Goal: Entertainment & Leisure: Consume media (video, audio)

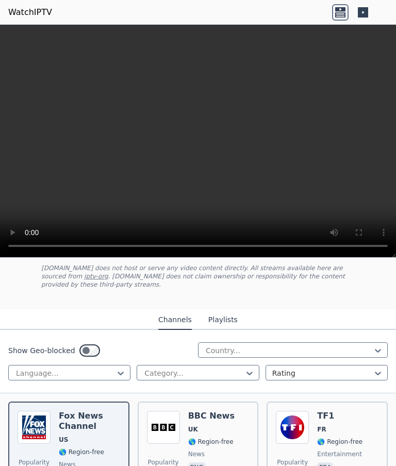
scroll to position [64, 0]
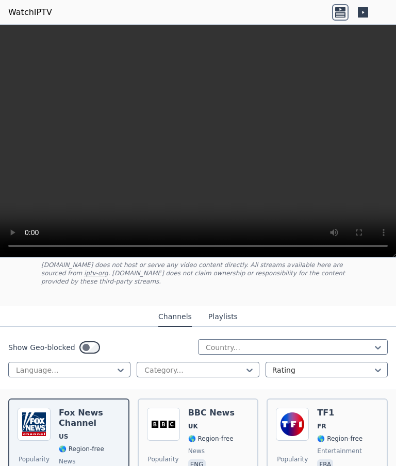
click at [227, 378] on div "Show Geo-blocked Country... Language... Category... Rating" at bounding box center [198, 358] width 396 height 63
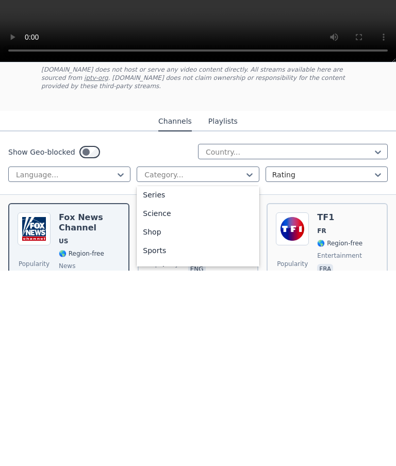
scroll to position [396, 0]
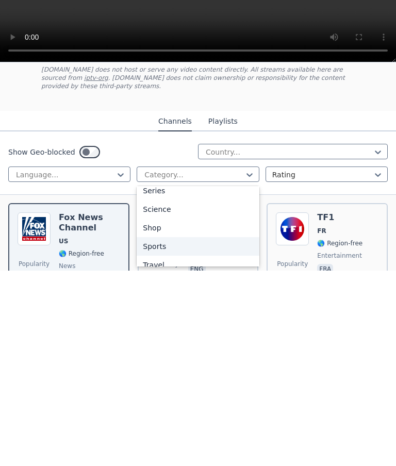
click at [170, 432] on div "Sports" at bounding box center [198, 441] width 122 height 19
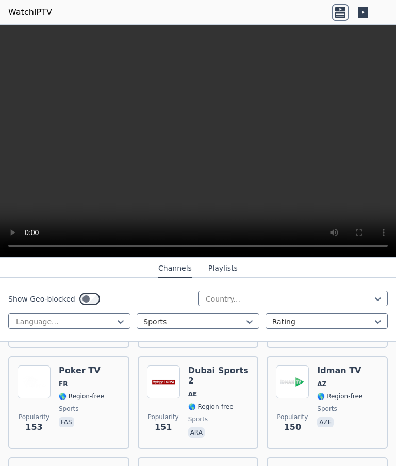
scroll to position [2247, 0]
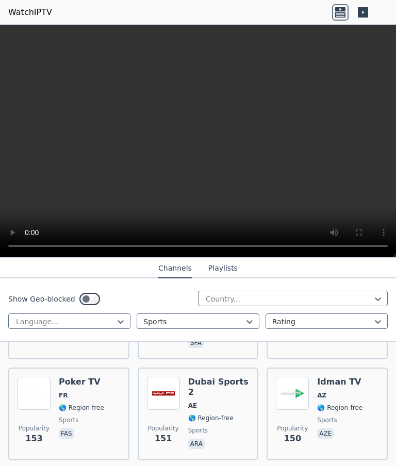
click at [351, 379] on div "Idman TV AZ 🌎 Region-free sports aze" at bounding box center [339, 414] width 45 height 74
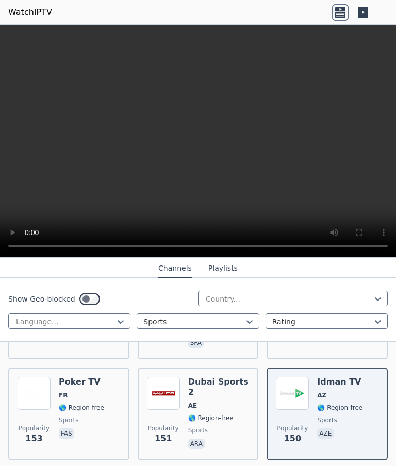
click at [202, 138] on video at bounding box center [198, 141] width 396 height 233
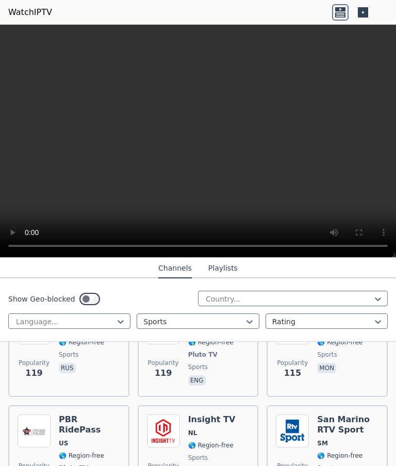
scroll to position [2946, 0]
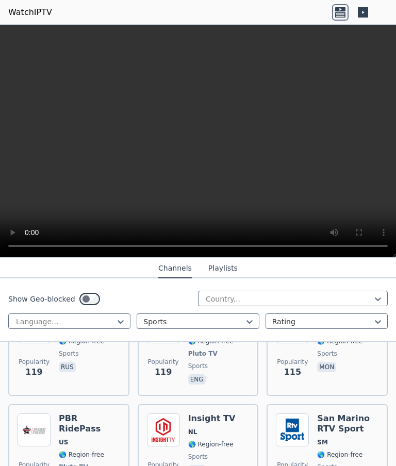
click at [343, 413] on h6 "San Marino RTV Sport" at bounding box center [347, 423] width 61 height 21
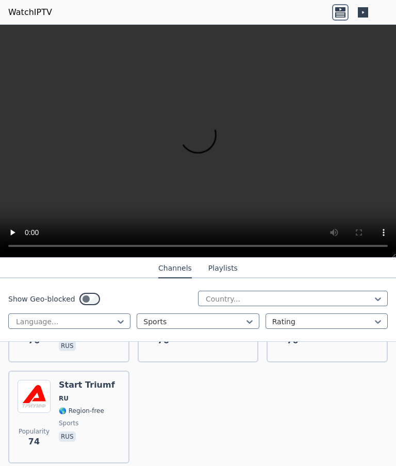
scroll to position [3940, 0]
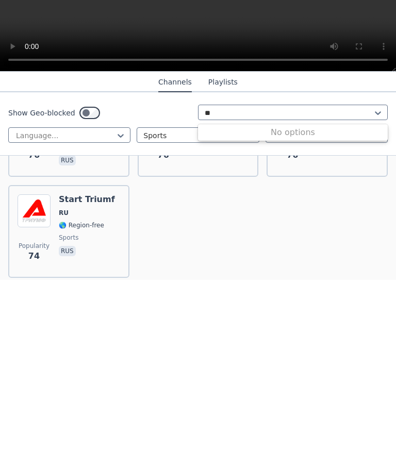
type input "*"
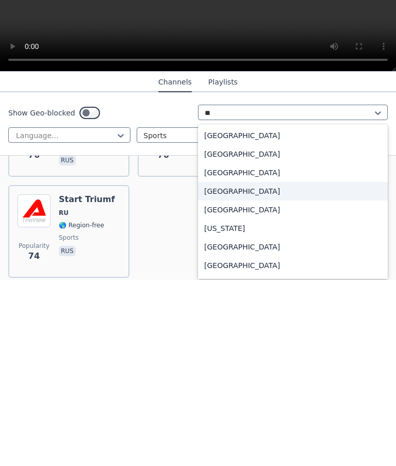
type input "*"
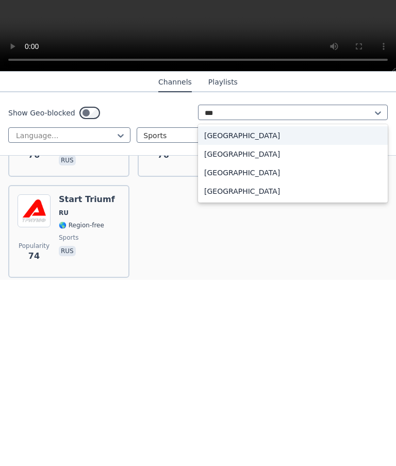
click at [251, 368] on div "[GEOGRAPHIC_DATA]" at bounding box center [293, 377] width 190 height 19
type input "***"
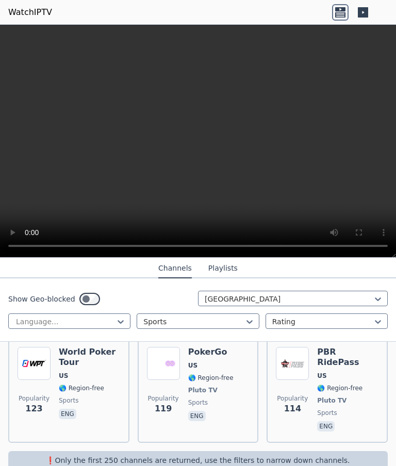
scroll to position [858, 0]
